Goal: Book appointment/travel/reservation

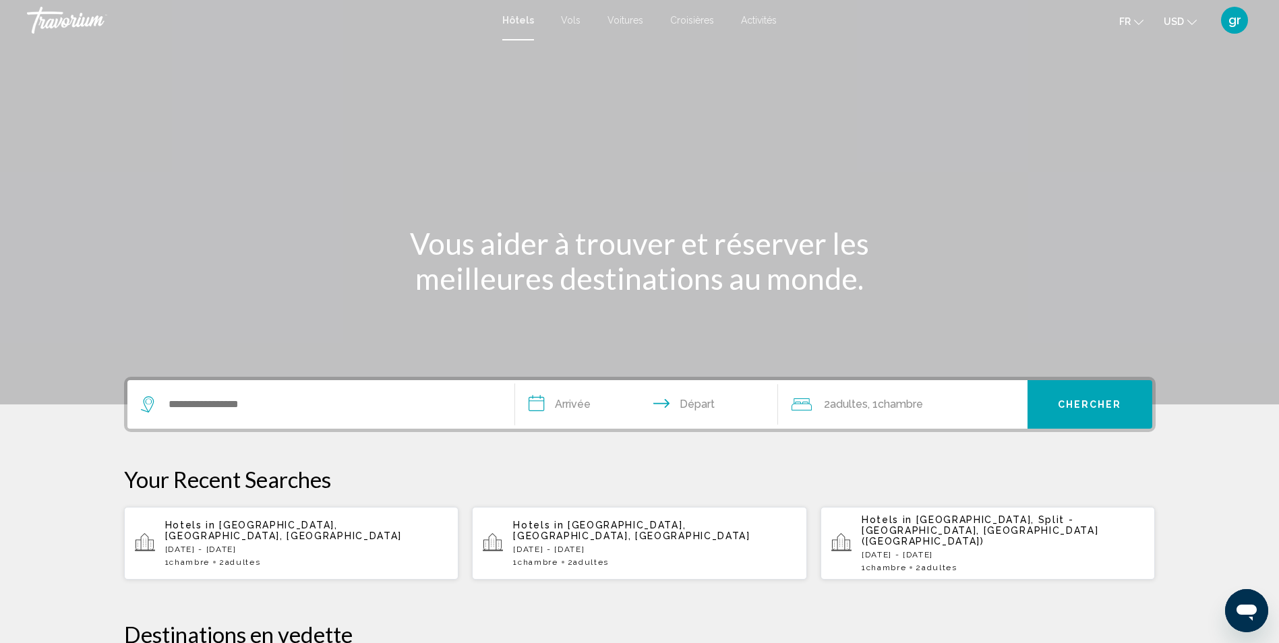
click at [1181, 21] on span "USD" at bounding box center [1174, 21] width 20 height 11
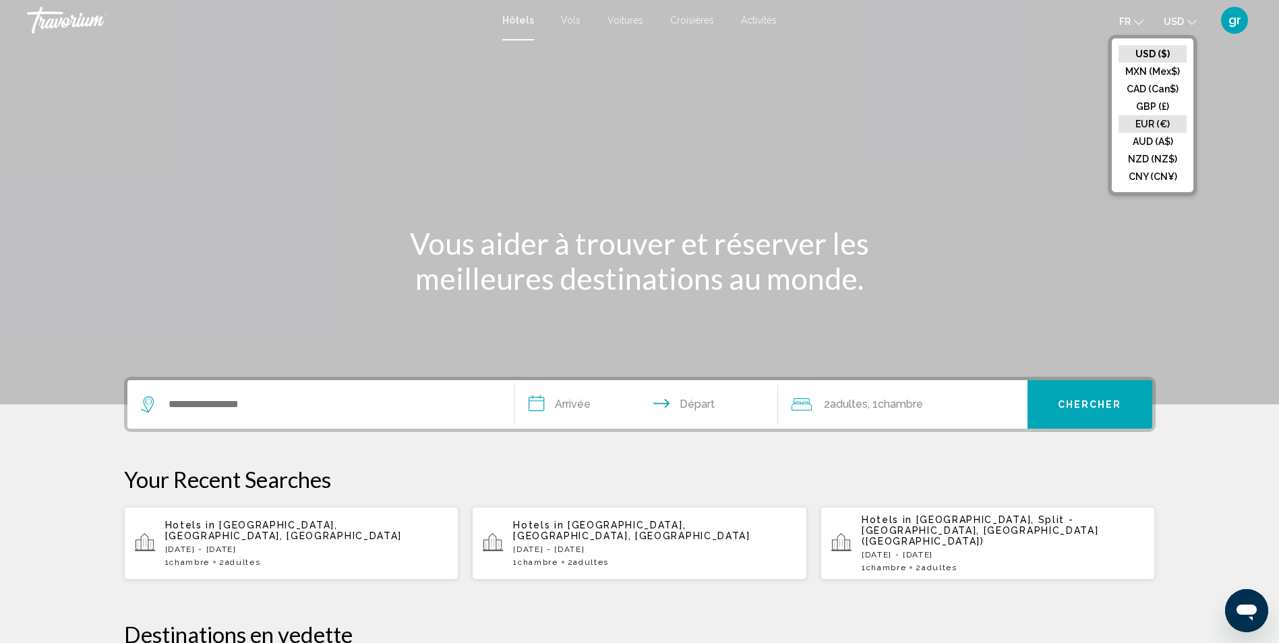
click at [1159, 125] on button "EUR (€)" at bounding box center [1153, 124] width 68 height 18
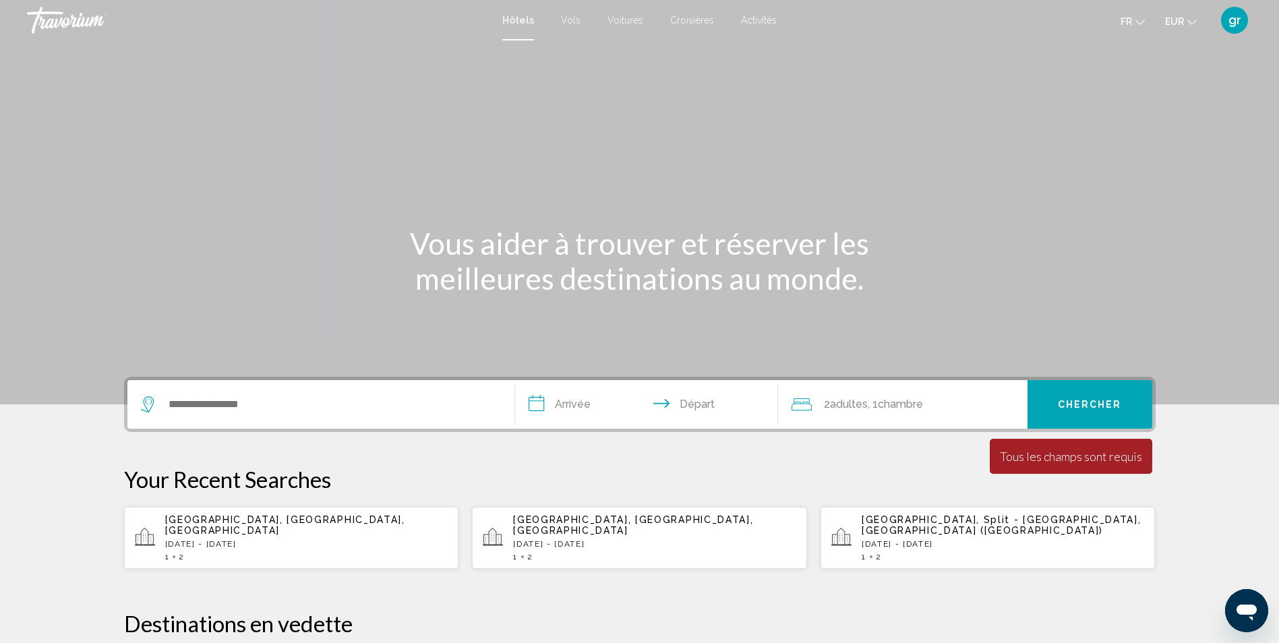
click at [755, 18] on span "Activités" at bounding box center [759, 20] width 36 height 11
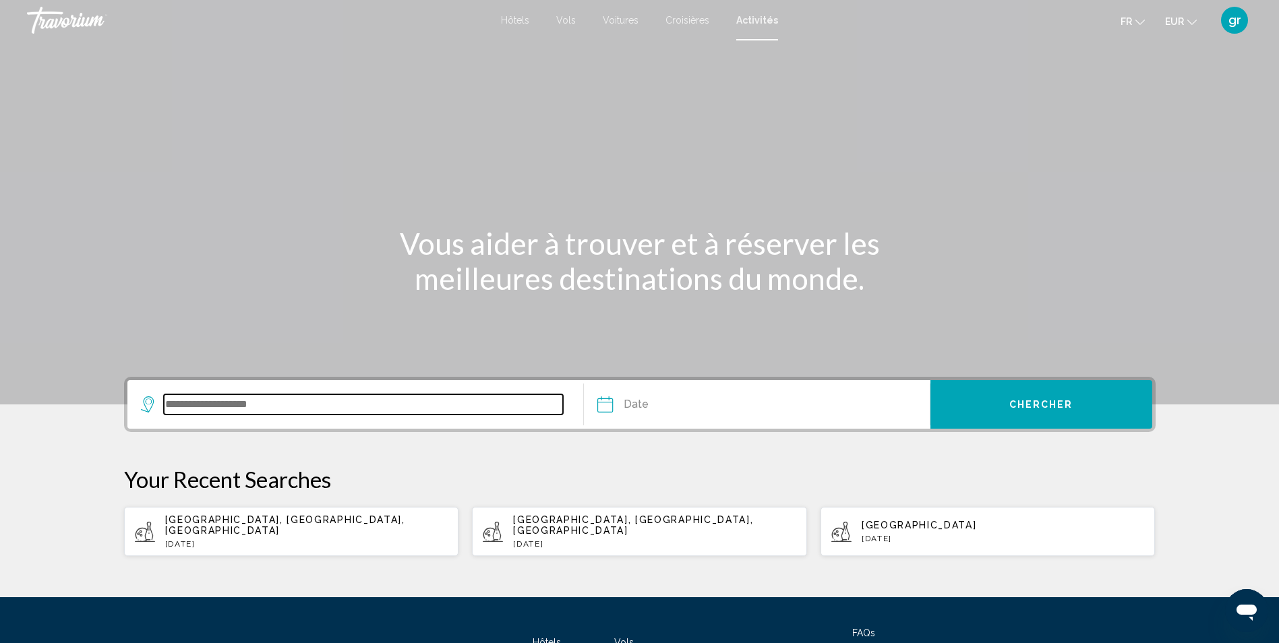
click at [479, 399] on input "Search widget" at bounding box center [364, 405] width 400 height 20
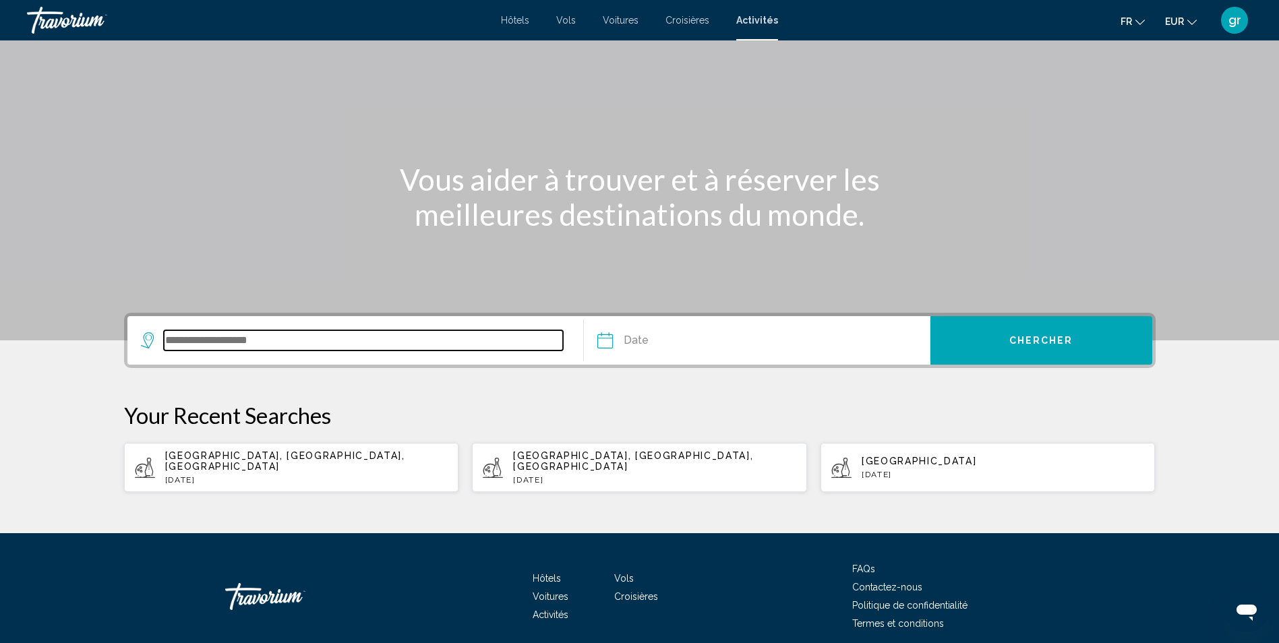
scroll to position [109, 0]
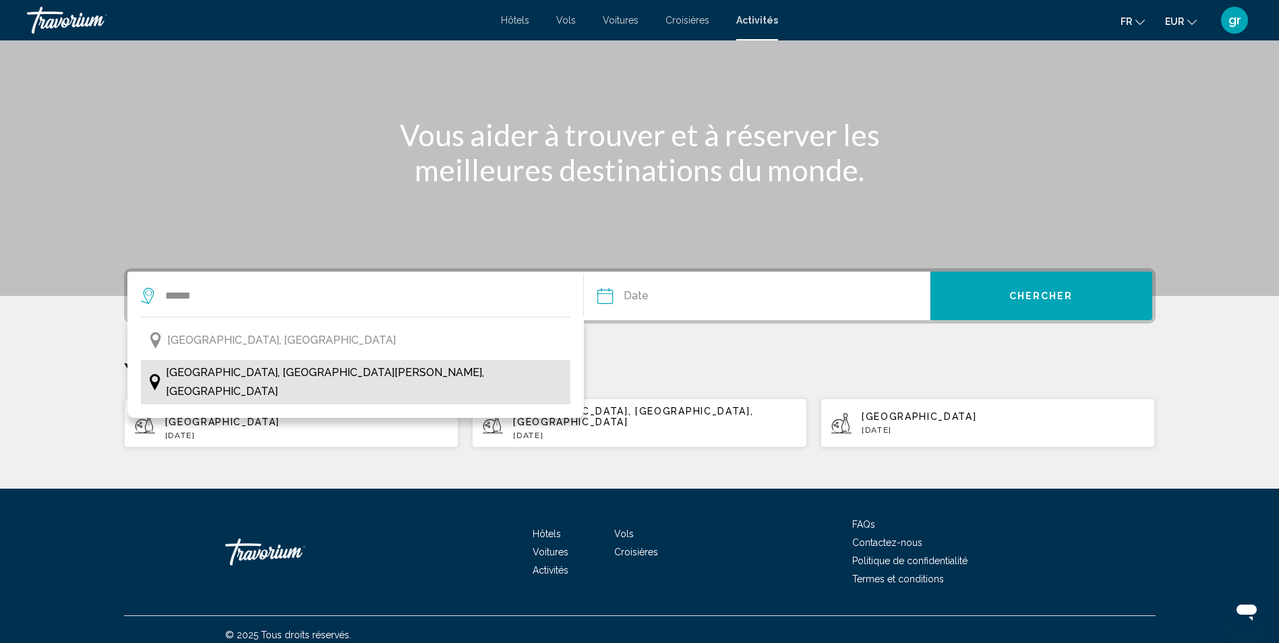
click at [355, 366] on span "[GEOGRAPHIC_DATA], [GEOGRAPHIC_DATA][PERSON_NAME], [GEOGRAPHIC_DATA]" at bounding box center [365, 383] width 399 height 38
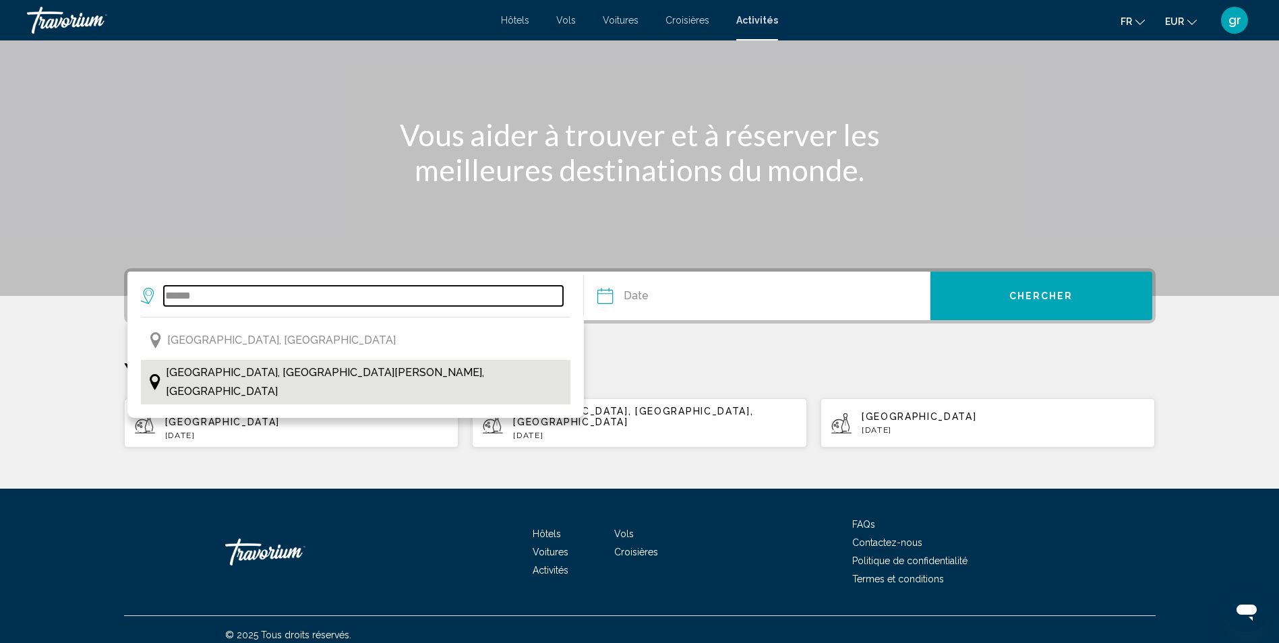
type input "**********"
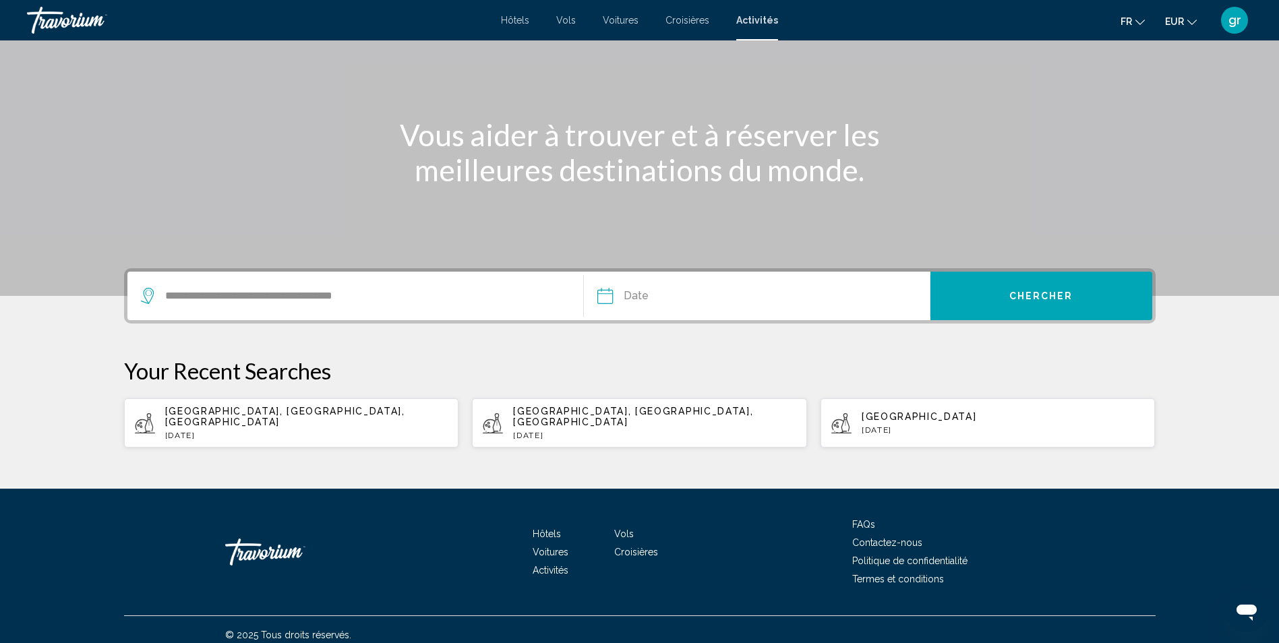
click at [635, 294] on input "Date" at bounding box center [679, 298] width 171 height 53
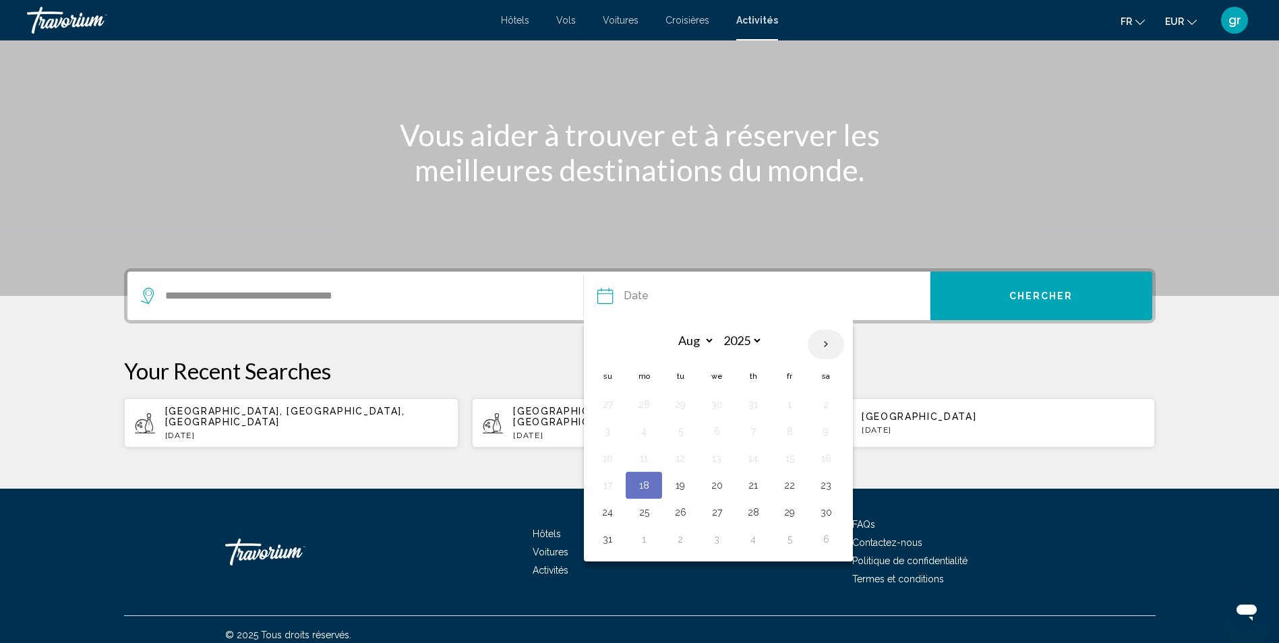
click at [822, 347] on th "Next month" at bounding box center [826, 345] width 36 height 30
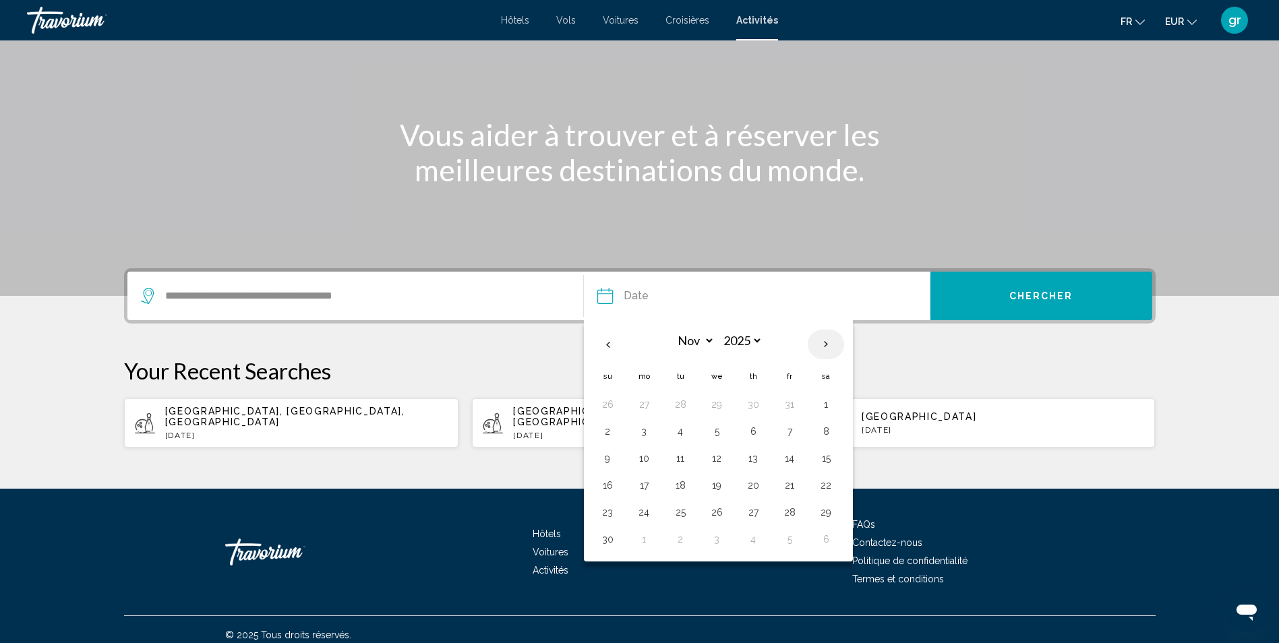
select select "*"
select select "****"
click at [822, 347] on th "Next month" at bounding box center [826, 345] width 36 height 30
select select "*"
click at [713, 483] on button "18" at bounding box center [717, 485] width 22 height 19
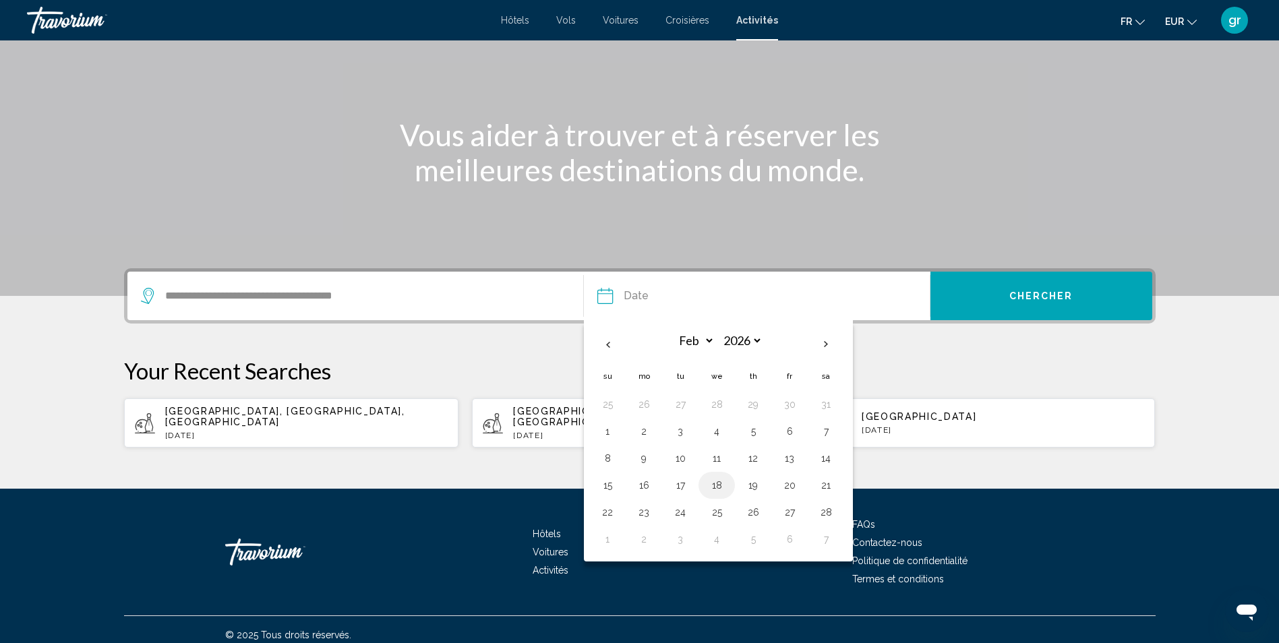
type input "**********"
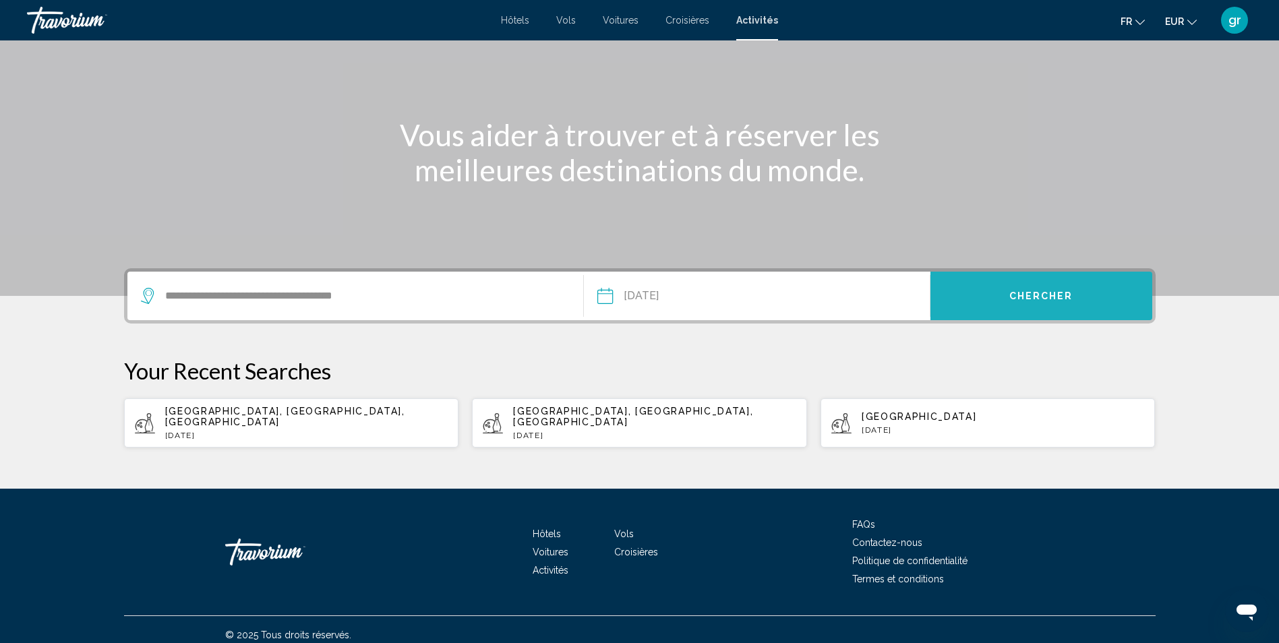
click at [1072, 286] on button "Chercher" at bounding box center [1042, 296] width 222 height 49
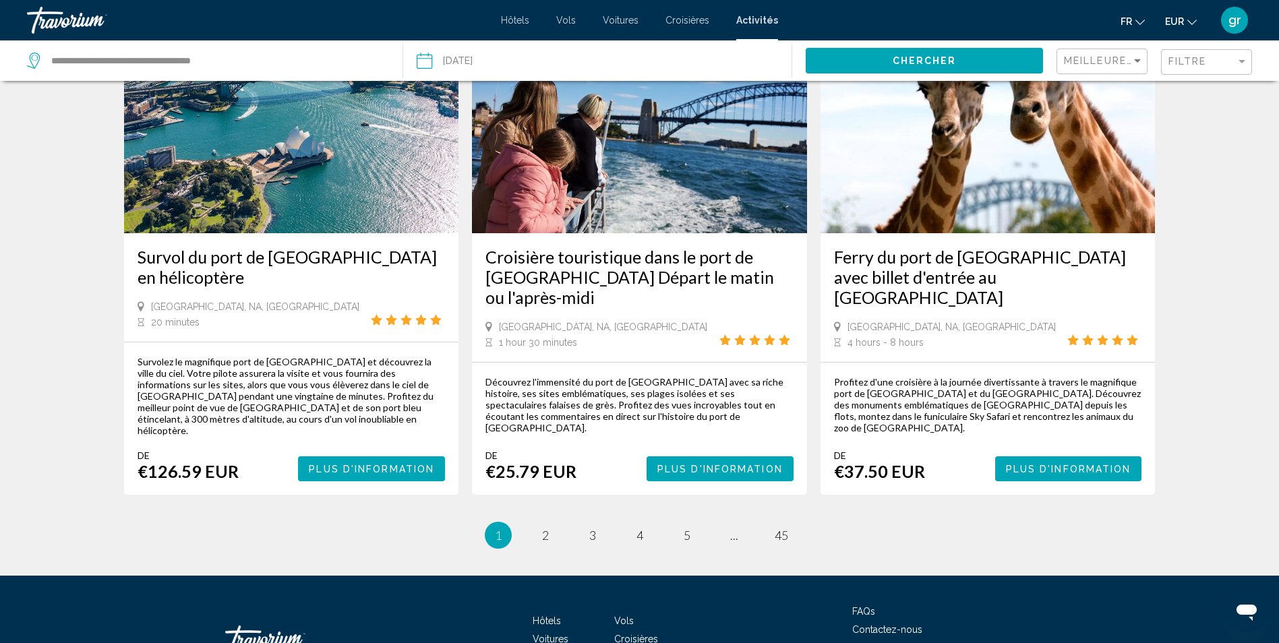
scroll to position [2023, 0]
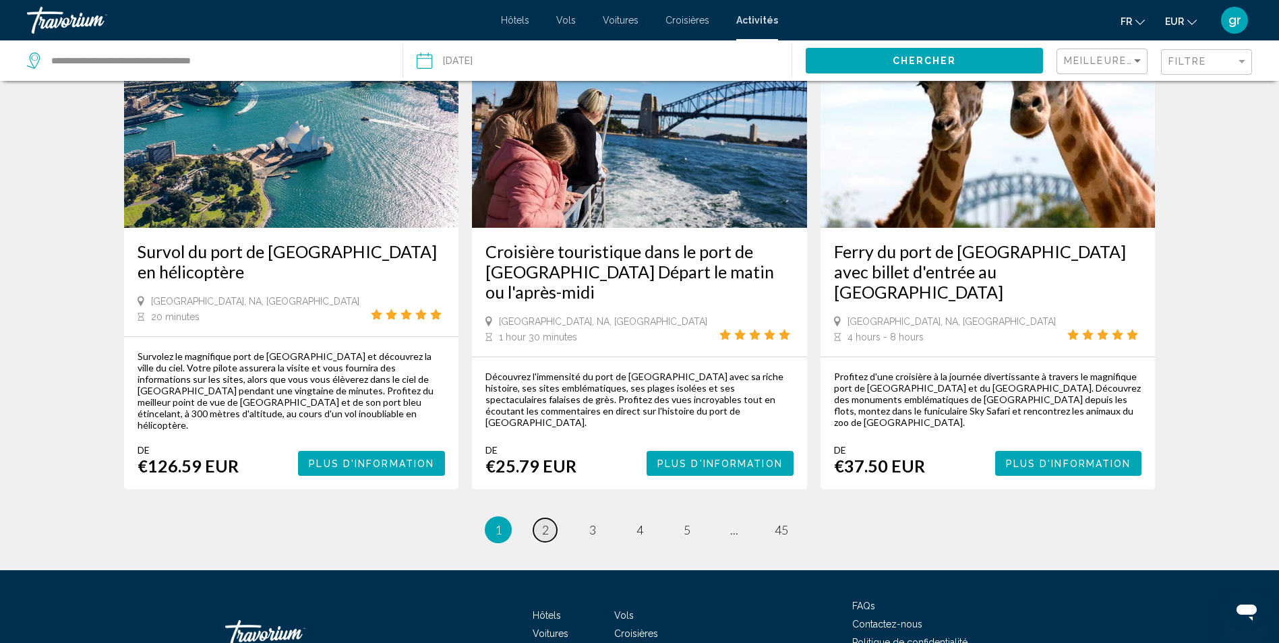
click at [541, 519] on link "page 2" at bounding box center [546, 531] width 24 height 24
